Goal: Task Accomplishment & Management: Manage account settings

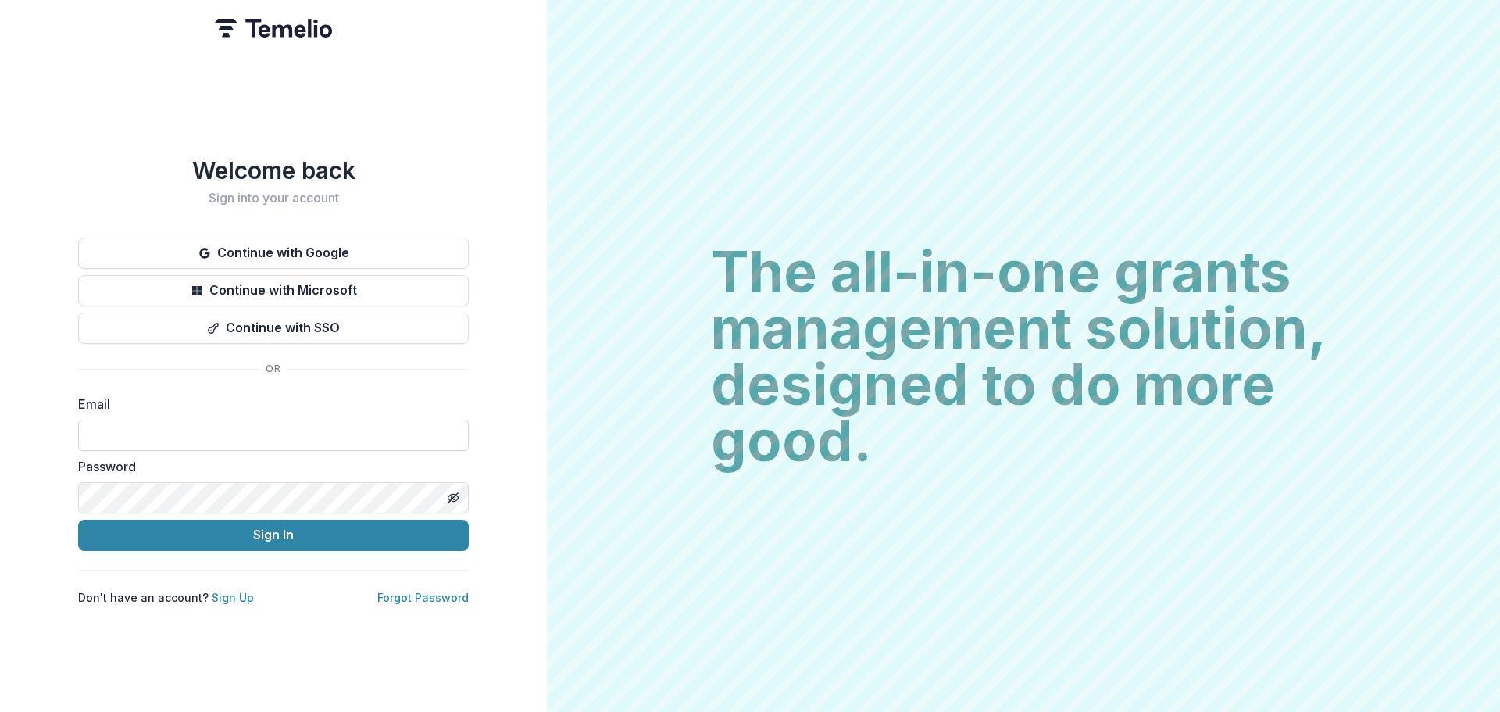
click at [296, 434] on input at bounding box center [273, 435] width 391 height 31
type input "**********"
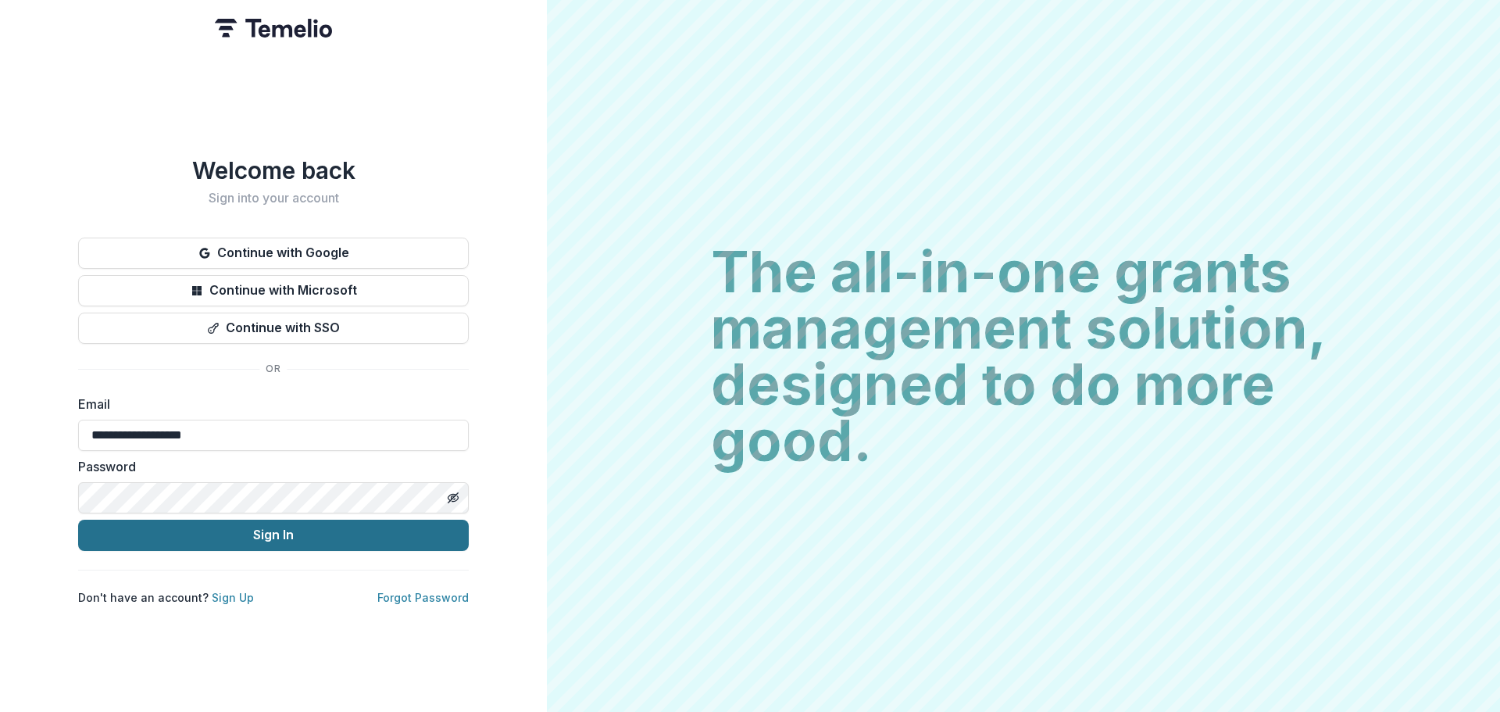
click at [251, 541] on button "Sign In" at bounding box center [273, 535] width 391 height 31
